Goal: Task Accomplishment & Management: Contribute content

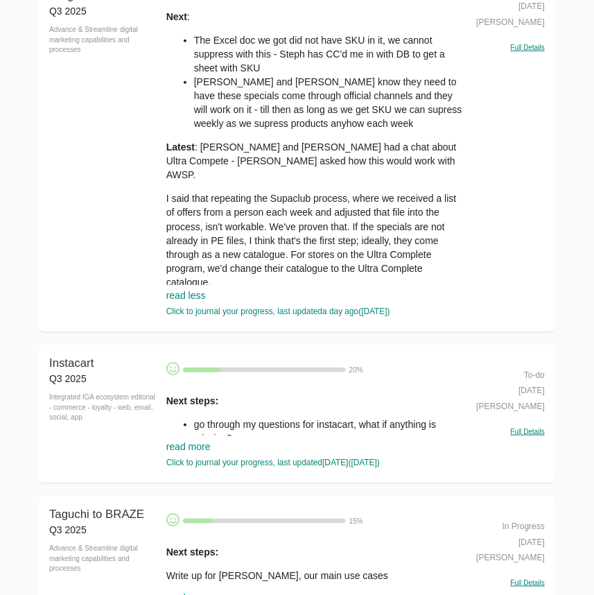
scroll to position [2647, 0]
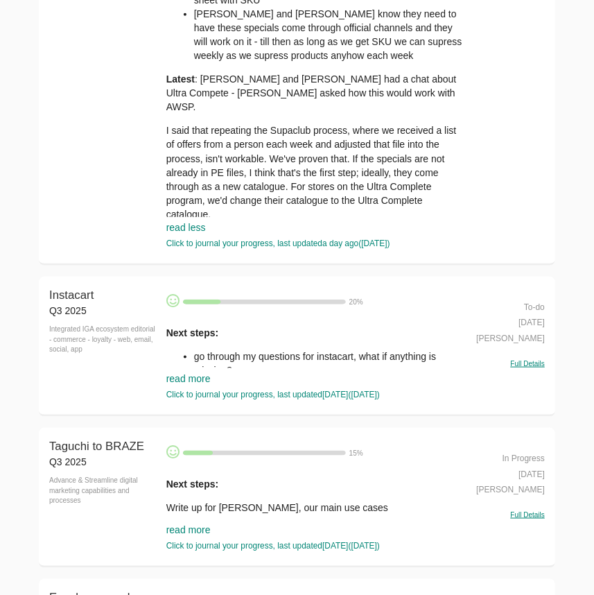
click at [194, 384] on link "read more" at bounding box center [188, 378] width 44 height 11
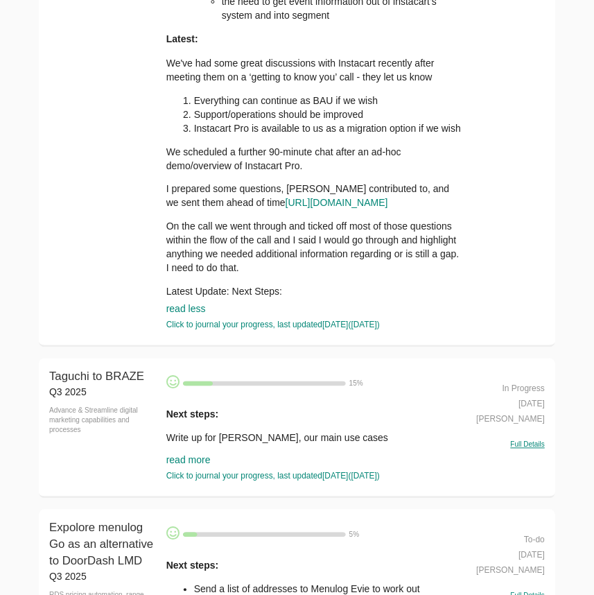
scroll to position [3088, 0]
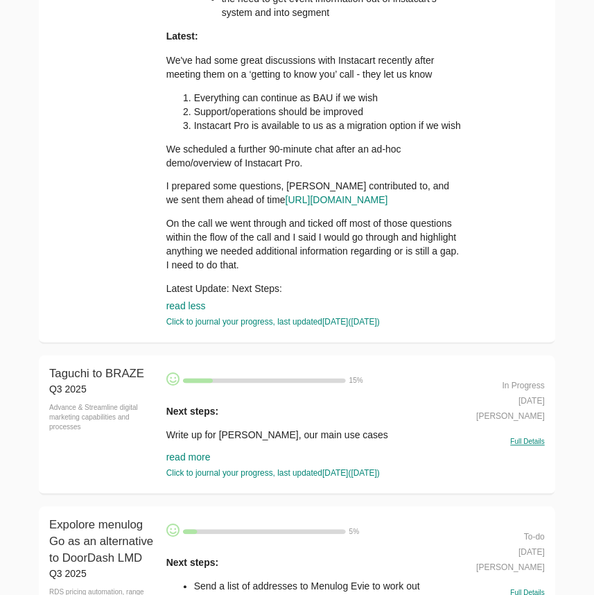
click at [202, 463] on link "read more" at bounding box center [188, 457] width 44 height 11
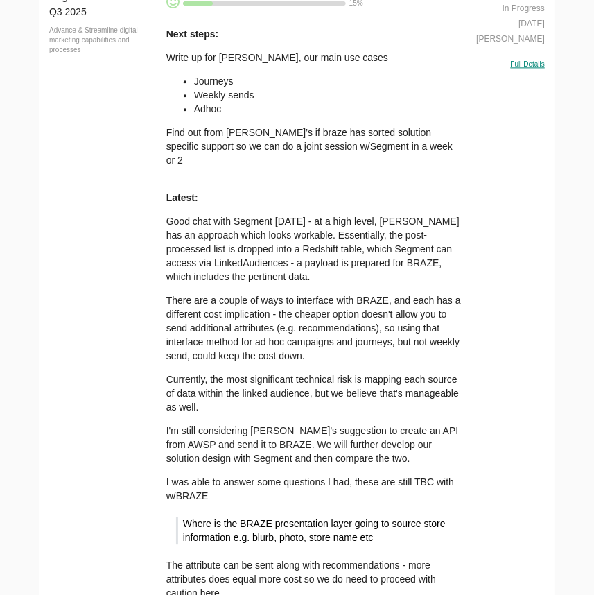
scroll to position [3467, 0]
click at [270, 180] on p "Find out from [PERSON_NAME]’s if braze has sorted solution specific support so …" at bounding box center [314, 152] width 297 height 55
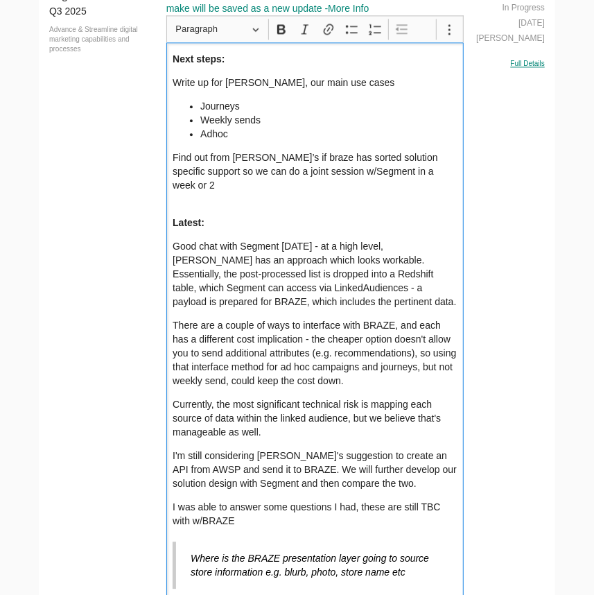
drag, startPoint x: 346, startPoint y: 116, endPoint x: 372, endPoint y: 112, distance: 26.1
click at [347, 116] on div "Next steps: Write up for Anir, our main use cases Journeys Weekly sends Adhoc F…" at bounding box center [314, 571] width 297 height 1058
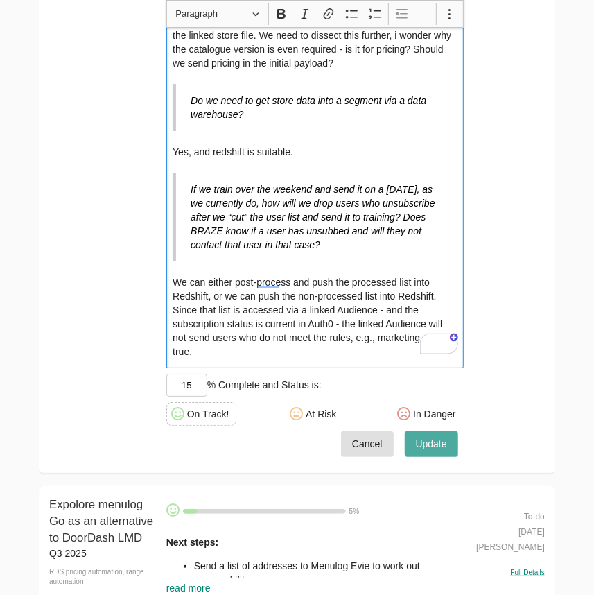
click at [429, 453] on span "Update" at bounding box center [431, 443] width 31 height 17
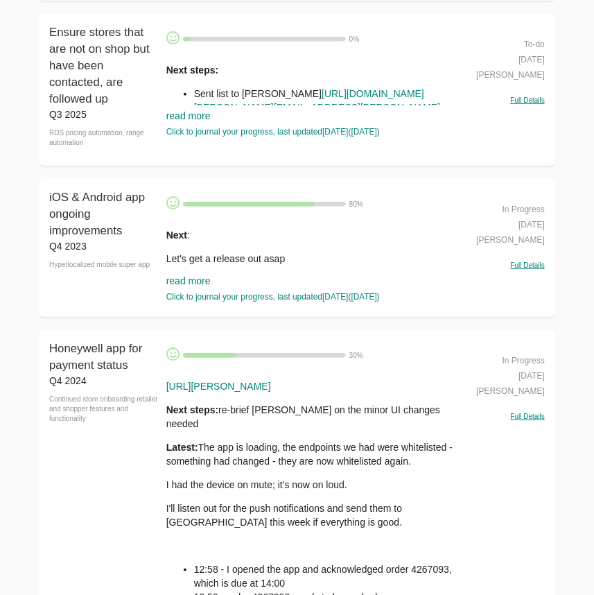
scroll to position [4664, 0]
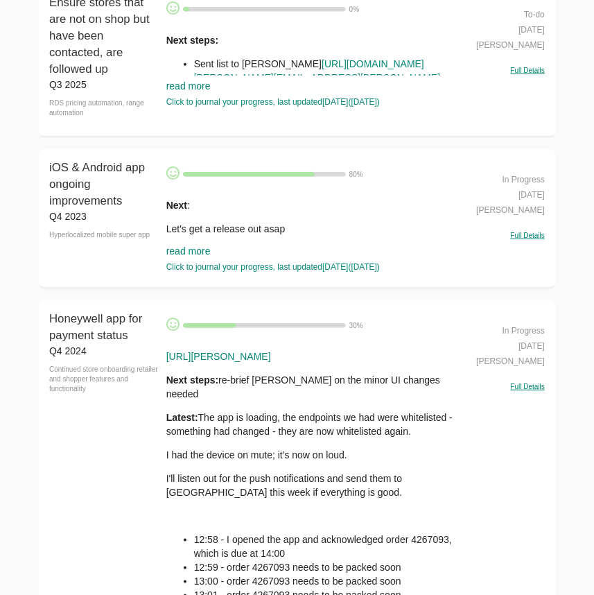
click at [200, 257] on link "read more" at bounding box center [188, 250] width 44 height 11
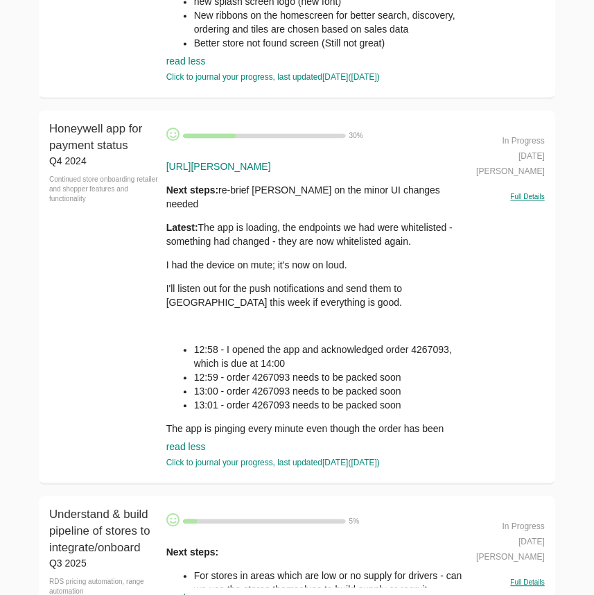
scroll to position [5736, 0]
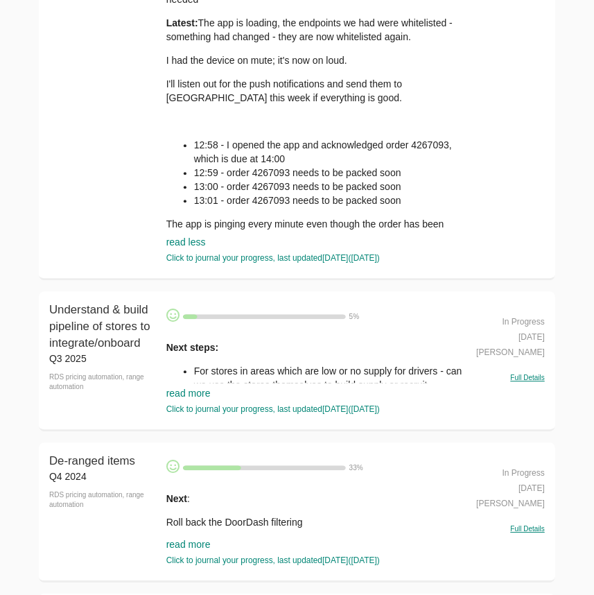
click at [196, 399] on link "read more" at bounding box center [188, 393] width 44 height 11
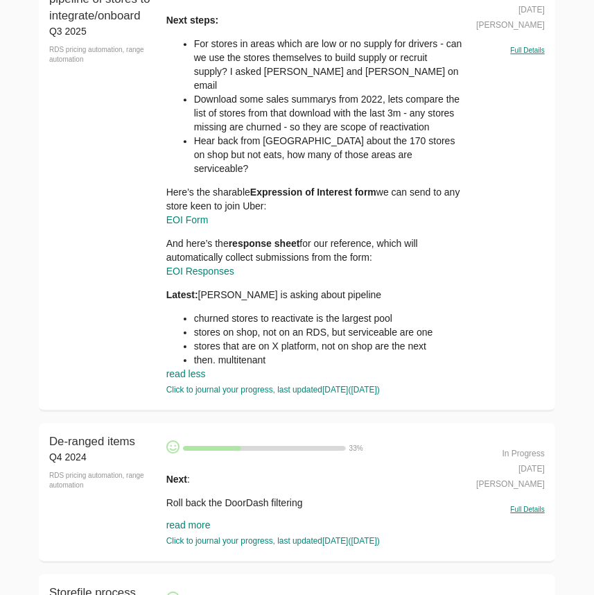
scroll to position [6366, 0]
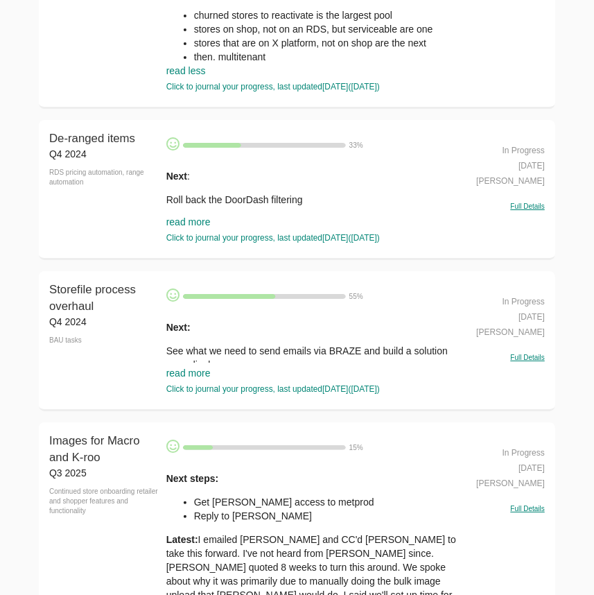
click at [184, 227] on link "read more" at bounding box center [188, 221] width 44 height 11
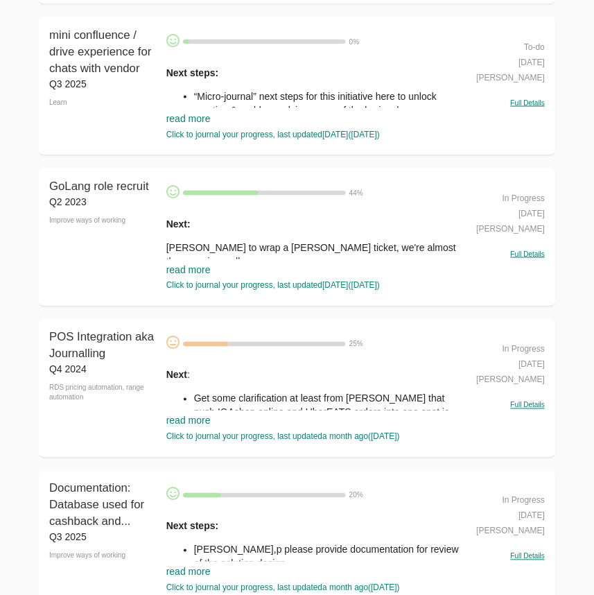
scroll to position [7375, 0]
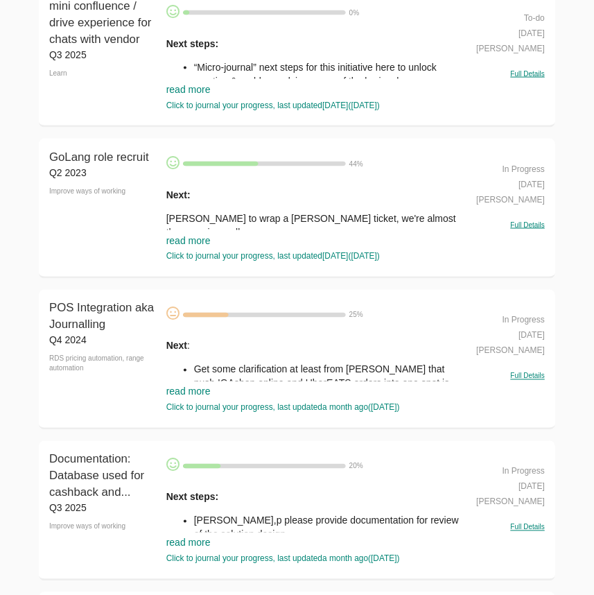
click at [190, 397] on link "read more" at bounding box center [188, 391] width 44 height 11
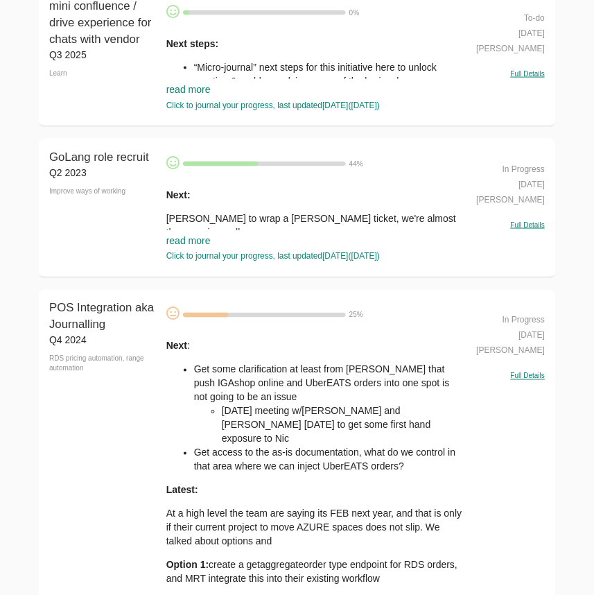
click at [314, 446] on li "[DATE] meeting w/[PERSON_NAME] and [PERSON_NAME] [DATE] to get some first hand …" at bounding box center [343, 425] width 242 height 42
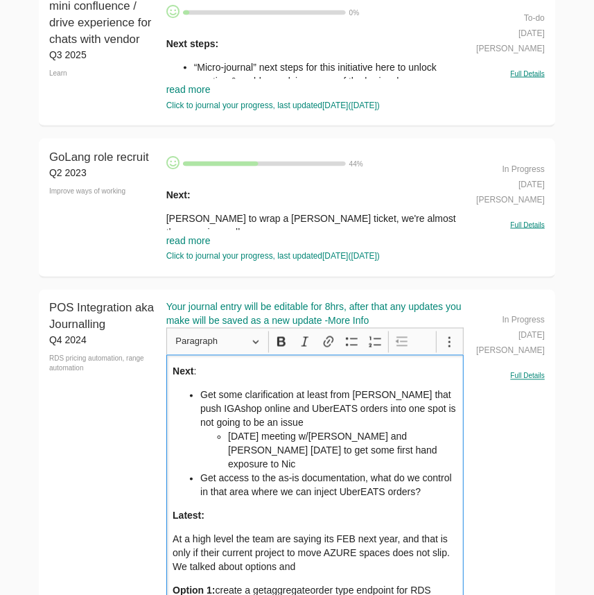
click at [201, 438] on li "Get some clarification at least from Romeos that push IGAshop online and UberEA…" at bounding box center [328, 429] width 257 height 83
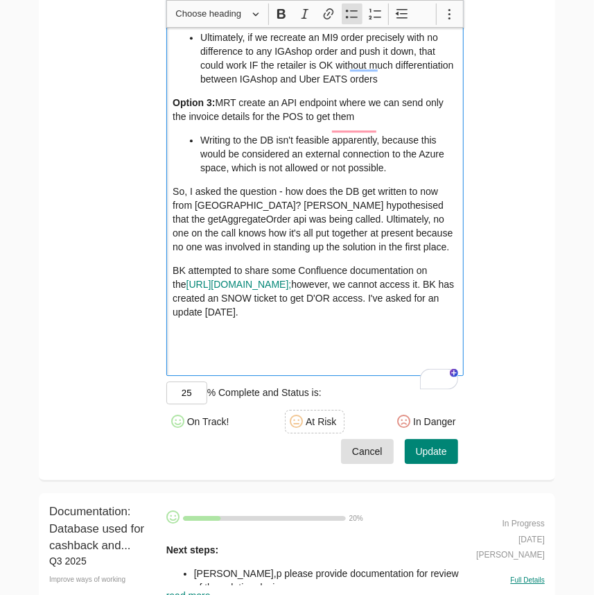
click at [432, 460] on span "Update" at bounding box center [431, 451] width 31 height 17
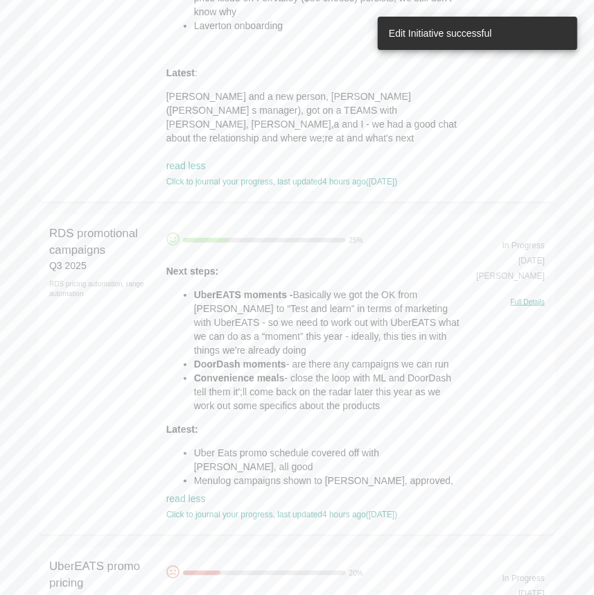
scroll to position [441, 0]
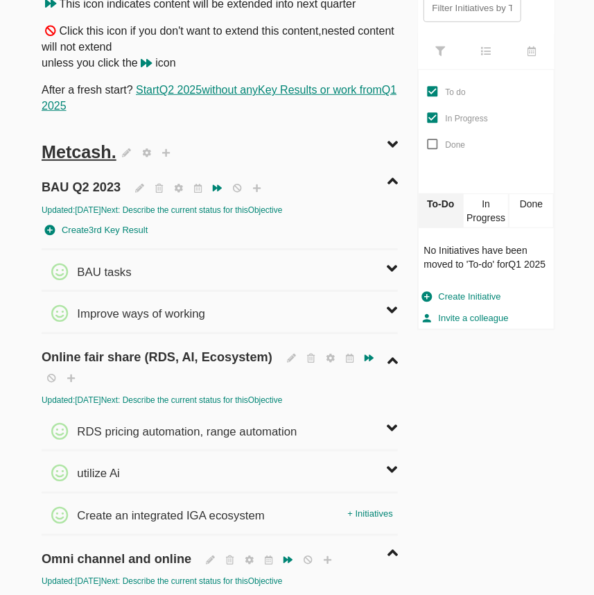
scroll to position [378, 0]
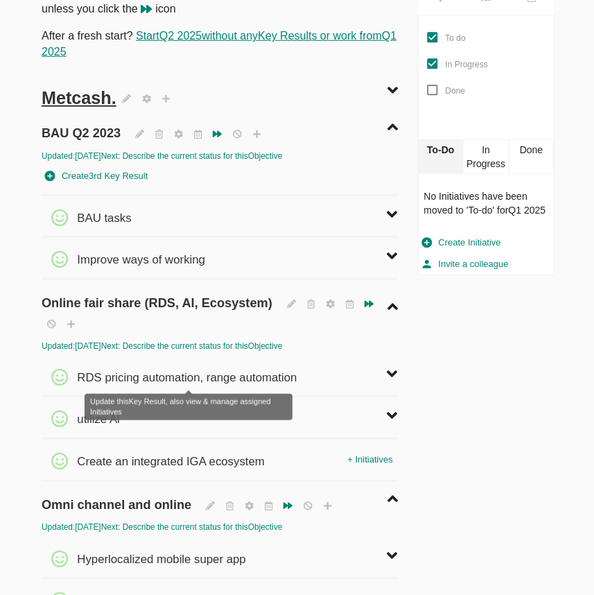
click at [149, 371] on span "RDS pricing automation, range automation" at bounding box center [188, 371] width 223 height 31
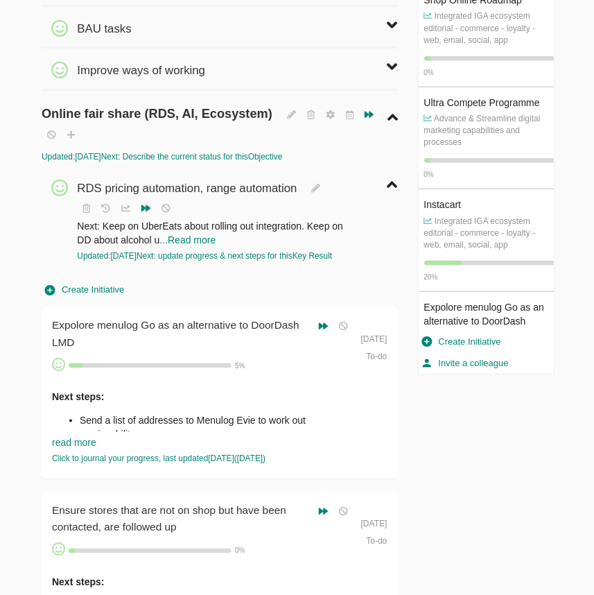
scroll to position [0, 0]
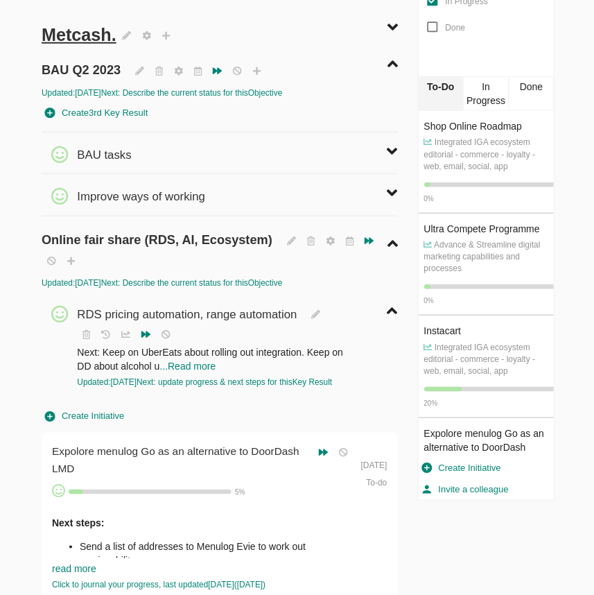
click at [105, 423] on span "Create Initiative" at bounding box center [84, 416] width 79 height 16
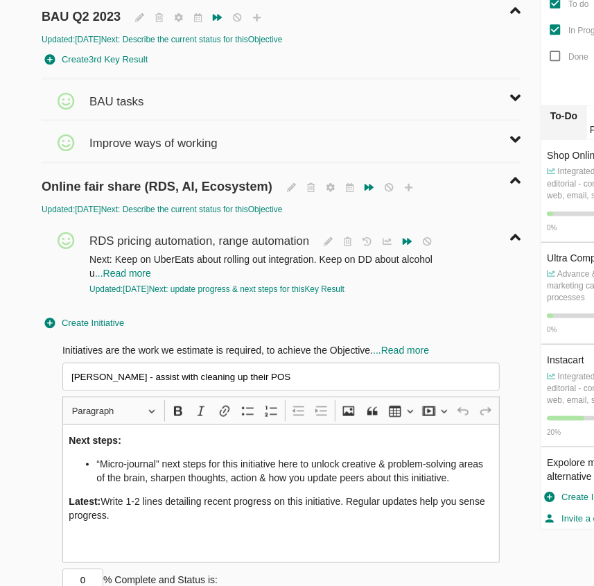
scroll to position [485, 0]
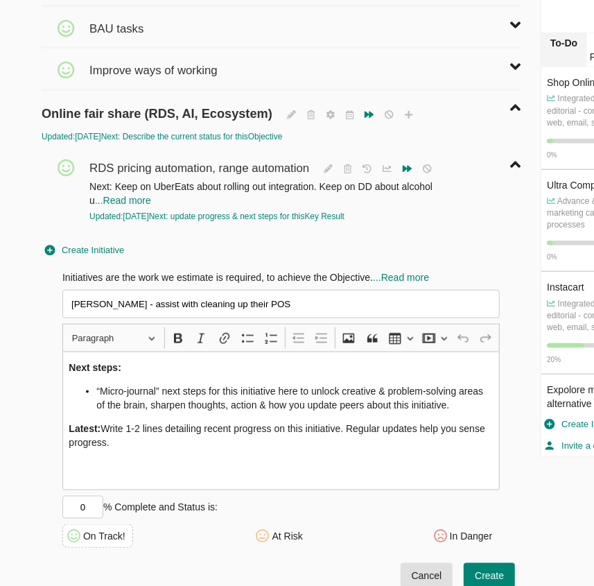
type input "[PERSON_NAME] - assist with cleaning up their POS"
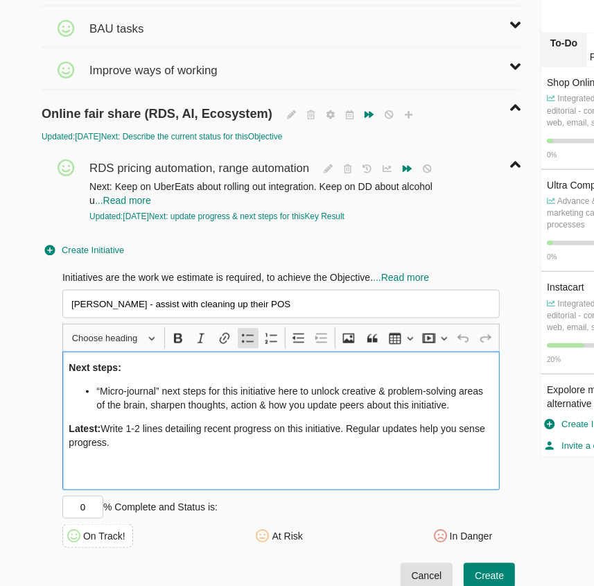
click at [140, 403] on li "“Micro-journal” next steps for this initiative here to unlock creative & proble…" at bounding box center [294, 398] width 397 height 28
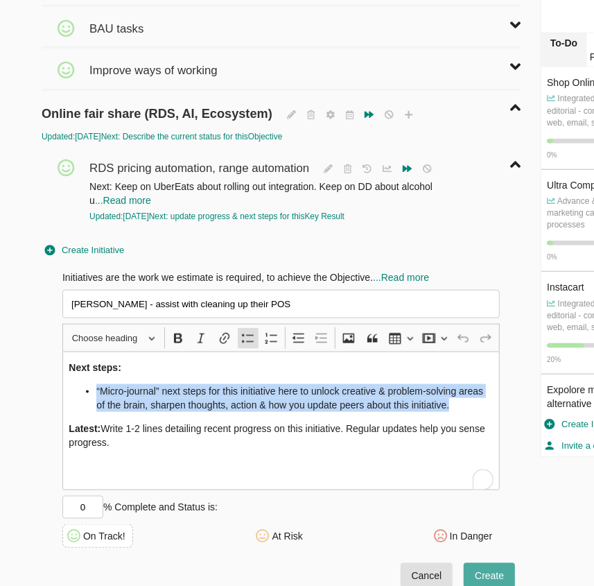
click at [484, 575] on span "Create" at bounding box center [489, 575] width 29 height 17
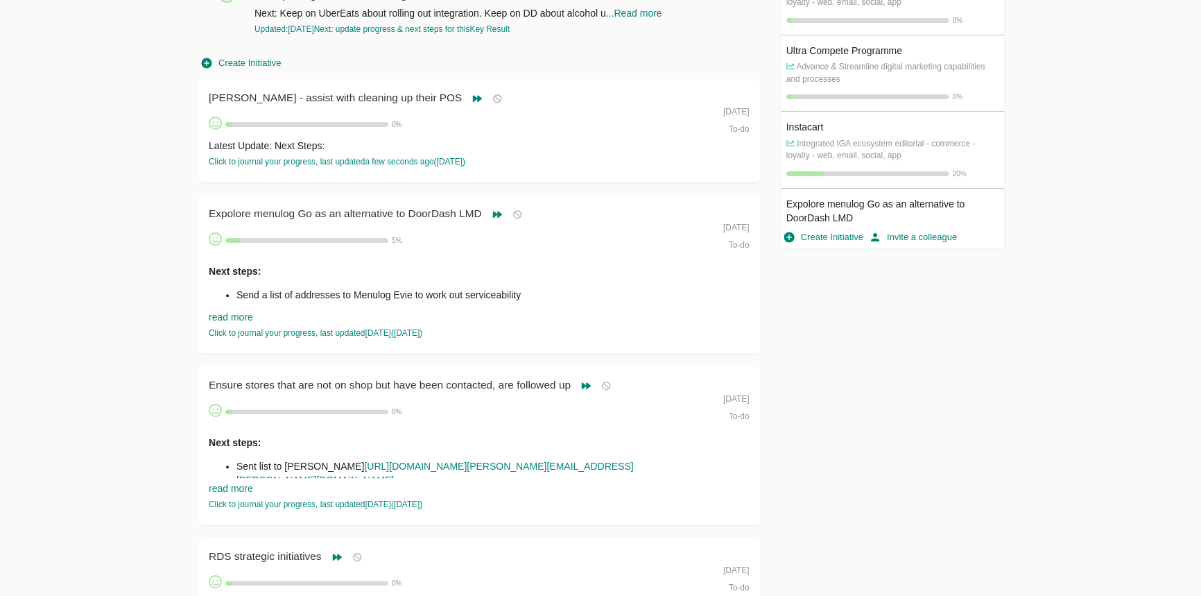
scroll to position [0, 0]
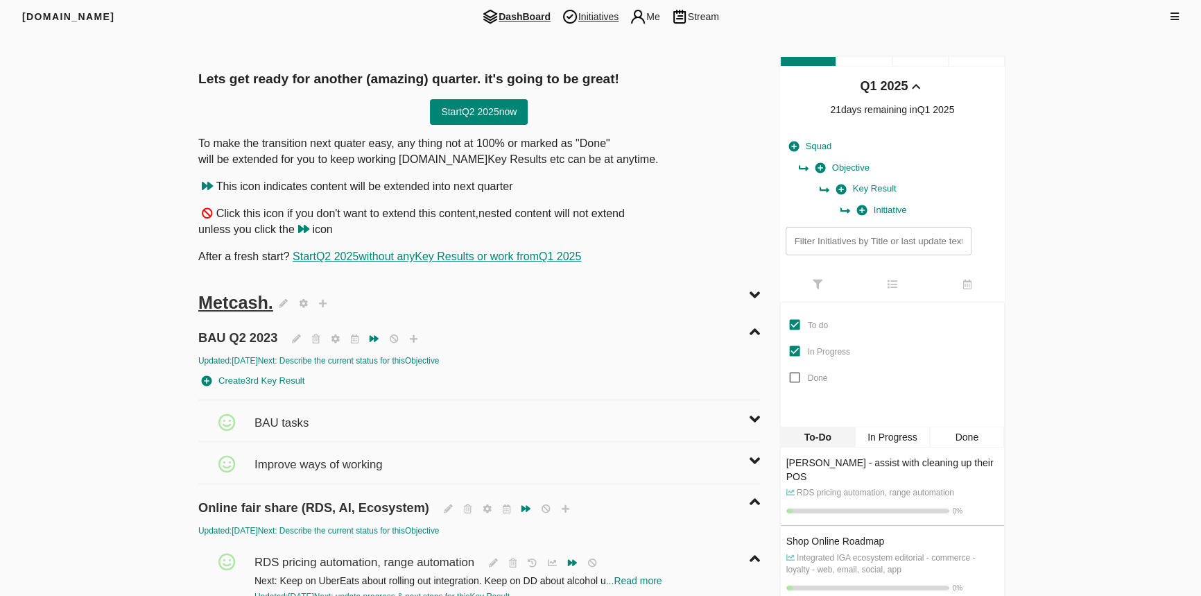
click at [586, 15] on span "Initiatives" at bounding box center [590, 16] width 68 height 17
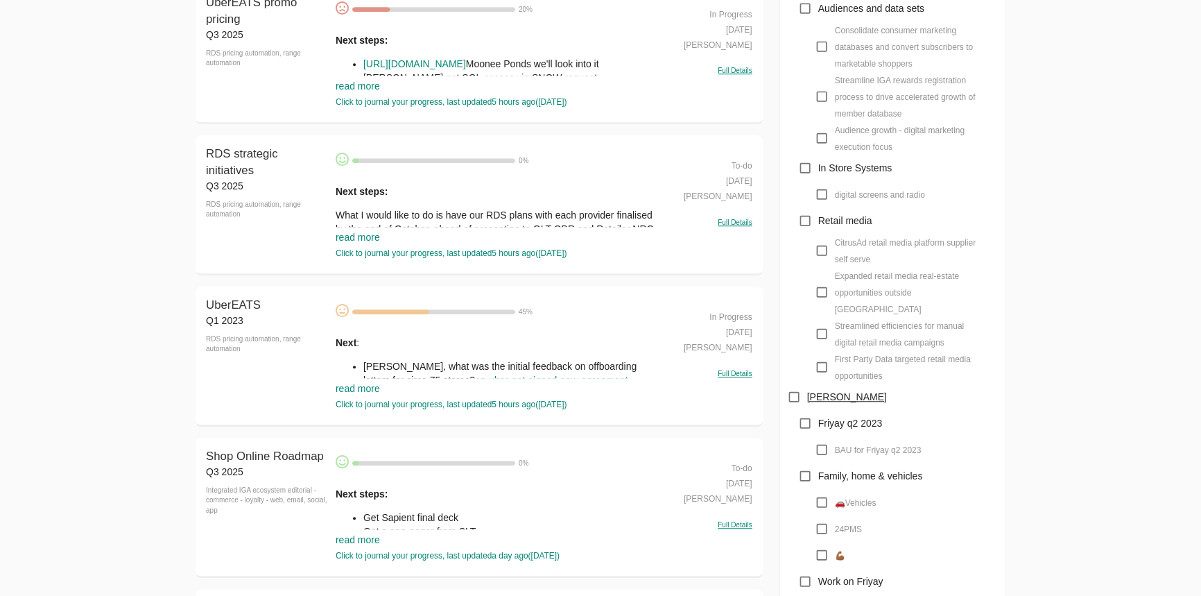
scroll to position [1324, 0]
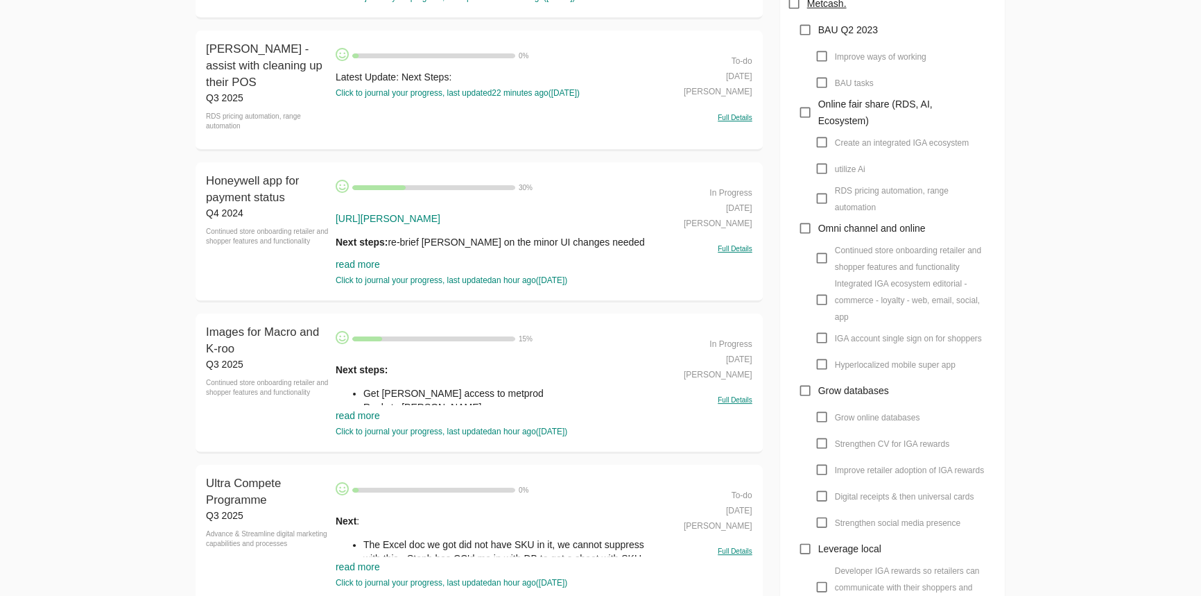
scroll to position [0, 0]
